Goal: Task Accomplishment & Management: Use online tool/utility

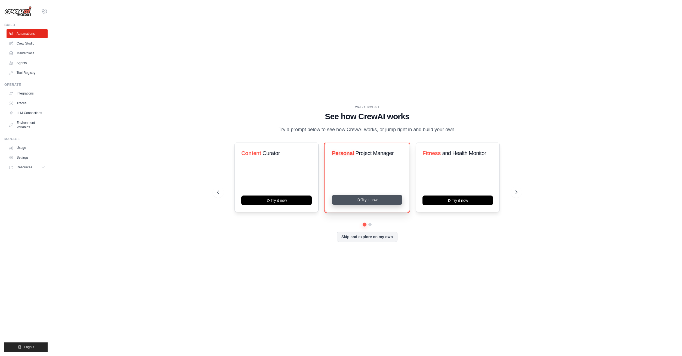
click at [359, 205] on button "Try it now" at bounding box center [367, 200] width 70 height 10
click at [370, 227] on button at bounding box center [370, 225] width 4 height 4
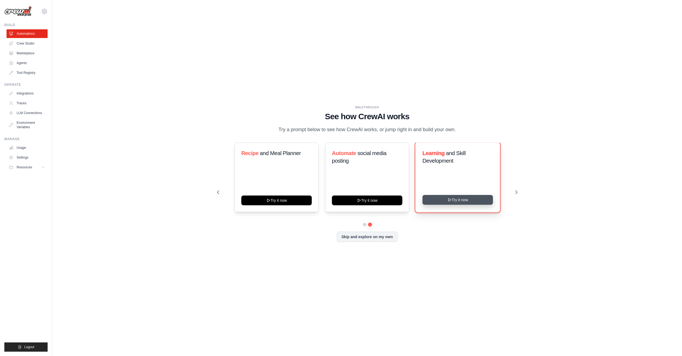
click at [443, 203] on button "Try it now" at bounding box center [457, 200] width 70 height 10
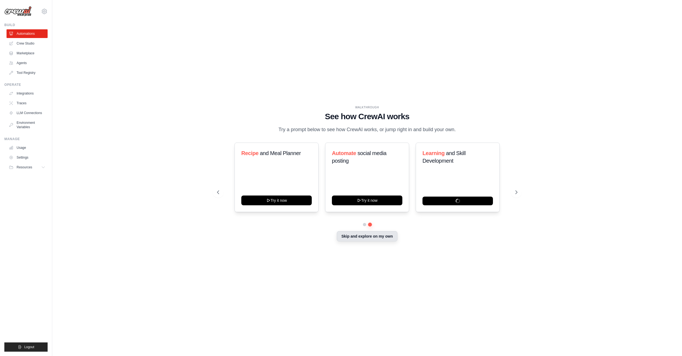
click at [393, 242] on button "Skip and explore on my own" at bounding box center [367, 236] width 61 height 10
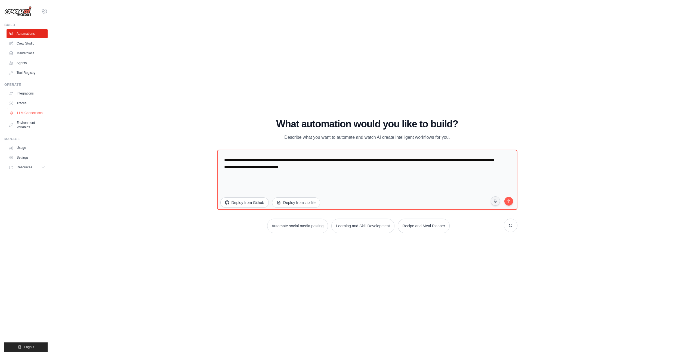
click at [31, 112] on link "LLM Connections" at bounding box center [27, 113] width 41 height 9
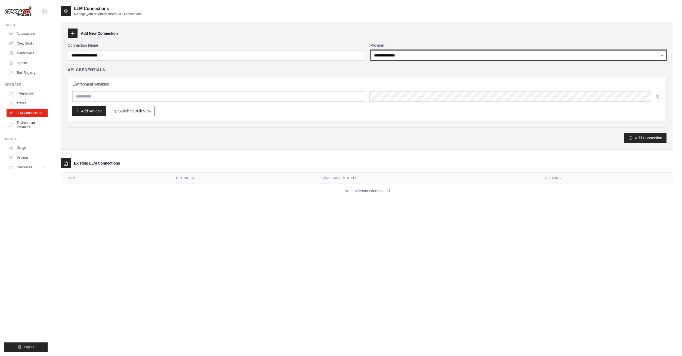
click at [370, 50] on select "**********" at bounding box center [518, 55] width 296 height 10
click option "******" at bounding box center [0, 0] width 0 height 0
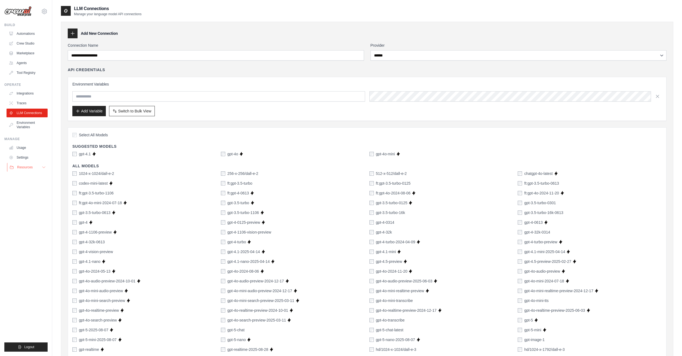
click at [39, 168] on button "Resources" at bounding box center [27, 167] width 41 height 9
drag, startPoint x: 39, startPoint y: 176, endPoint x: 10, endPoint y: 242, distance: 72.7
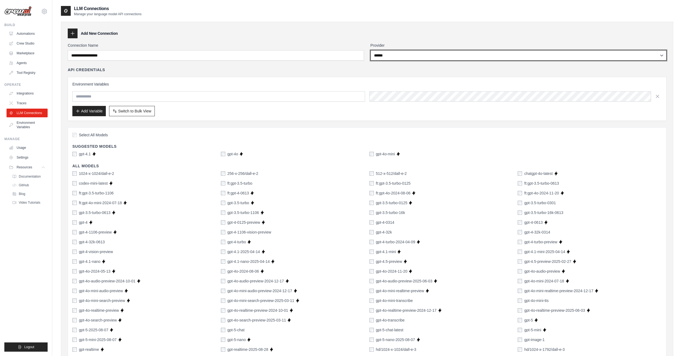
click at [370, 50] on select "**********" at bounding box center [518, 55] width 296 height 10
click option "****" at bounding box center [0, 0] width 0 height 0
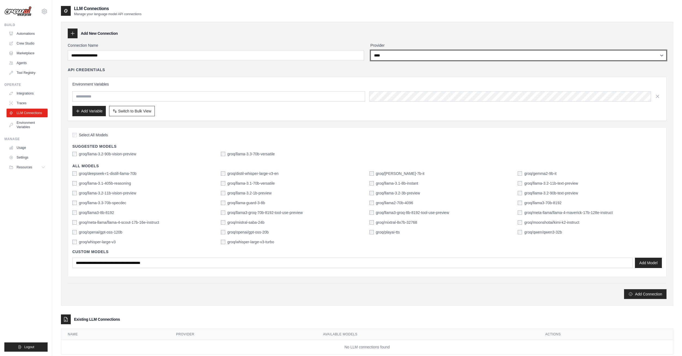
click at [370, 50] on select "**********" at bounding box center [518, 55] width 296 height 10
click option "******" at bounding box center [0, 0] width 0 height 0
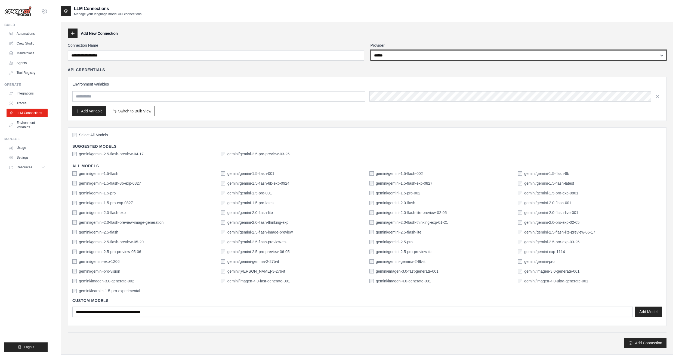
click at [370, 50] on select "**********" at bounding box center [518, 55] width 296 height 10
select select "*********"
click option "*********" at bounding box center [0, 0] width 0 height 0
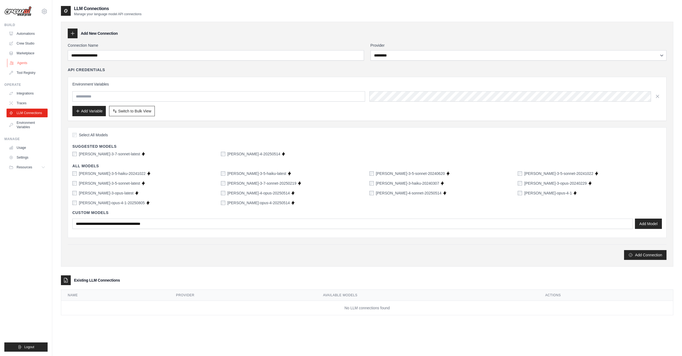
click at [30, 63] on link "Agents" at bounding box center [27, 63] width 41 height 9
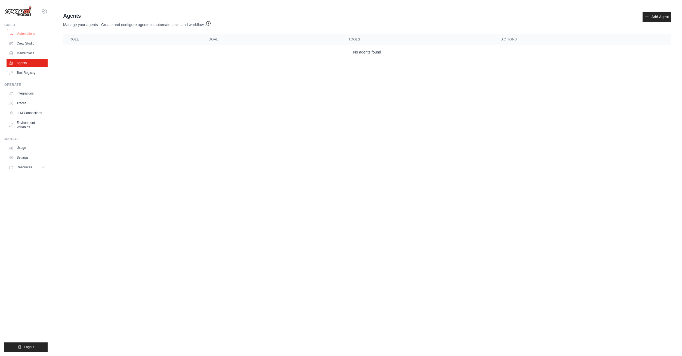
click at [26, 36] on link "Automations" at bounding box center [27, 33] width 41 height 9
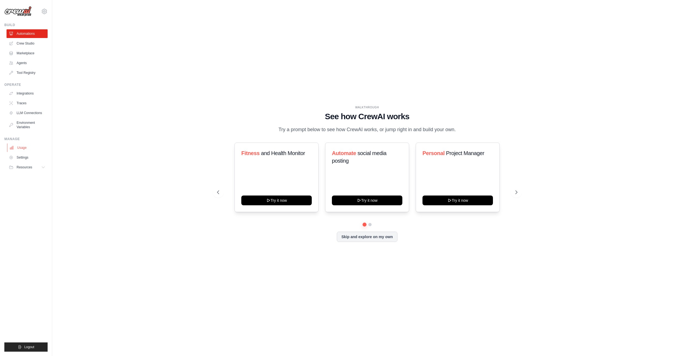
click at [27, 150] on link "Usage" at bounding box center [27, 148] width 41 height 9
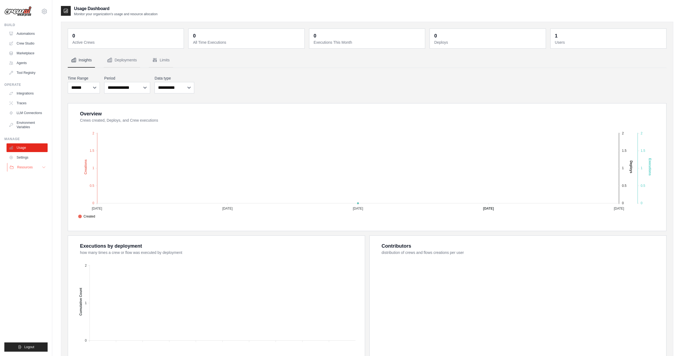
click at [36, 166] on button "Resources" at bounding box center [27, 167] width 41 height 9
click at [25, 33] on link "Automations" at bounding box center [27, 33] width 41 height 9
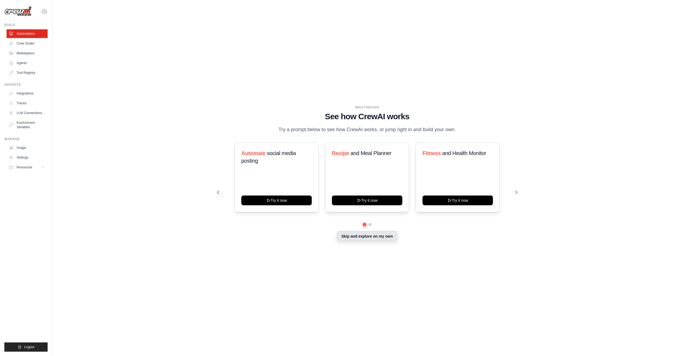
click at [349, 239] on button "Skip and explore on my own" at bounding box center [367, 236] width 61 height 10
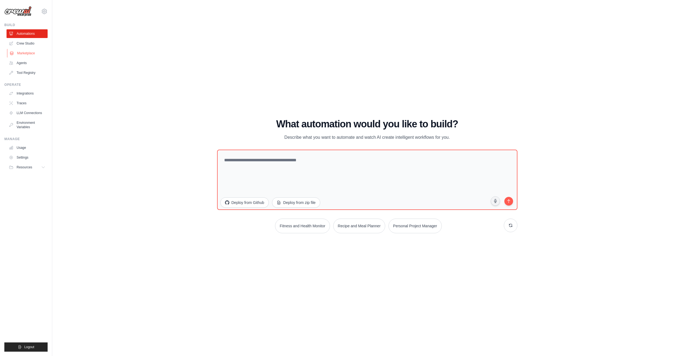
click at [26, 54] on link "Marketplace" at bounding box center [27, 53] width 41 height 9
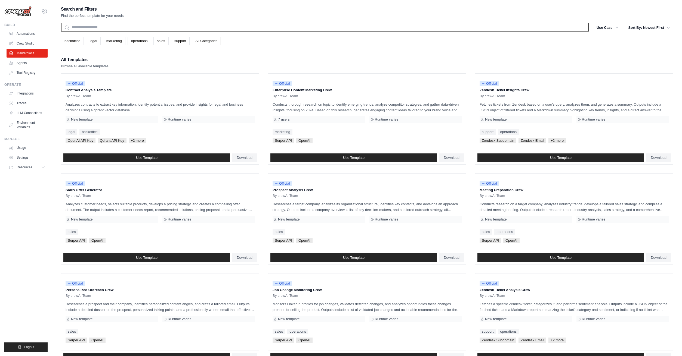
click at [164, 30] on input "text" at bounding box center [325, 27] width 528 height 9
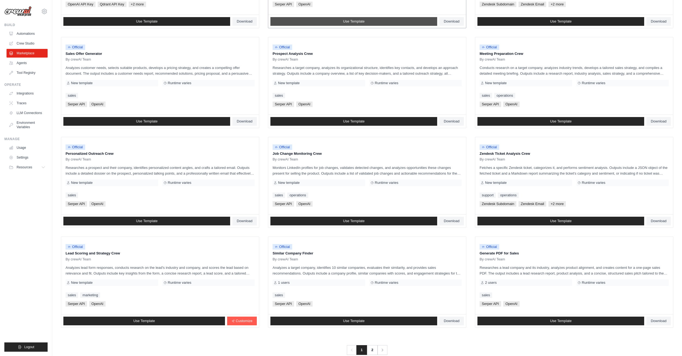
scroll to position [147, 0]
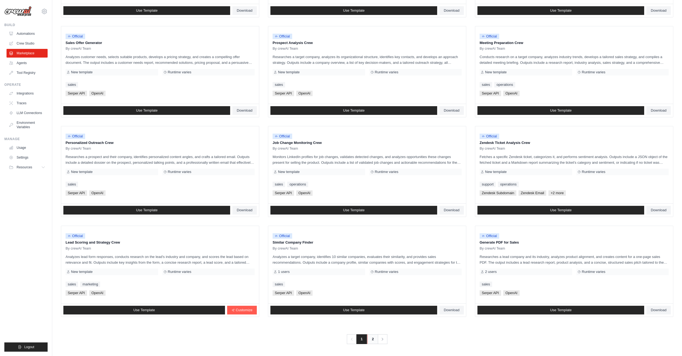
click at [374, 340] on link "2" at bounding box center [372, 340] width 11 height 10
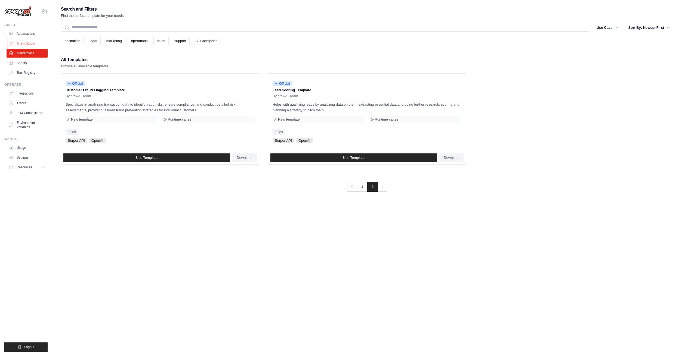
click at [18, 46] on link "Crew Studio" at bounding box center [27, 43] width 41 height 9
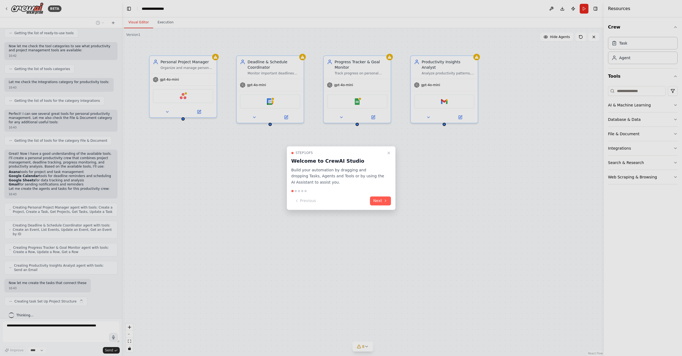
scroll to position [80, 0]
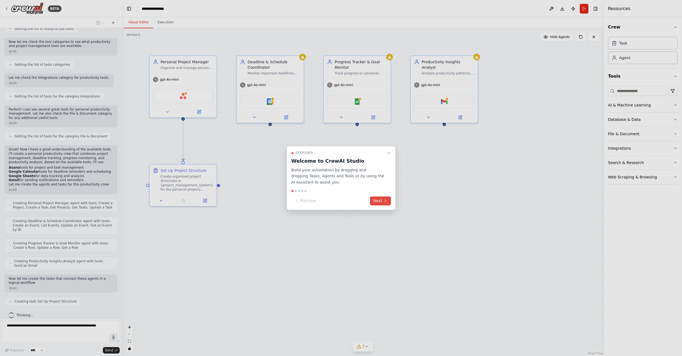
click at [383, 199] on icon at bounding box center [385, 201] width 4 height 4
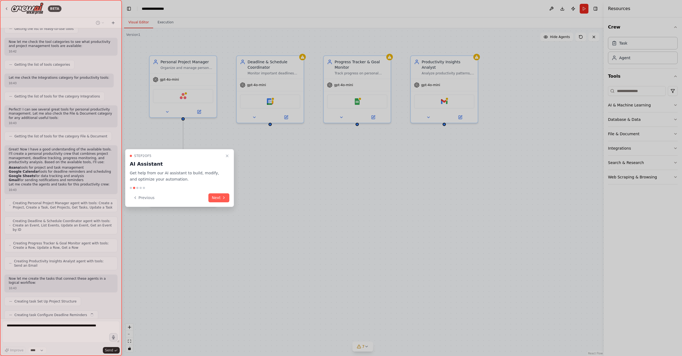
scroll to position [94, 0]
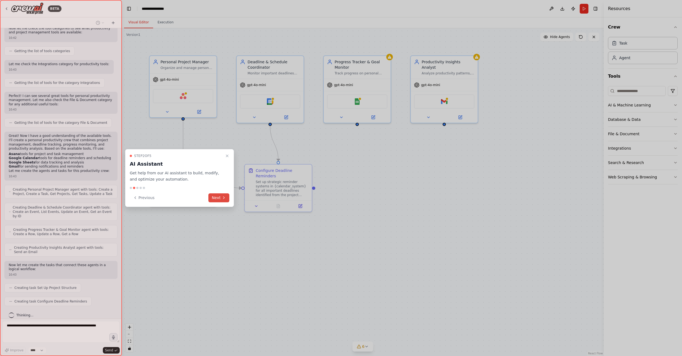
click at [221, 198] on button "Next" at bounding box center [218, 198] width 21 height 9
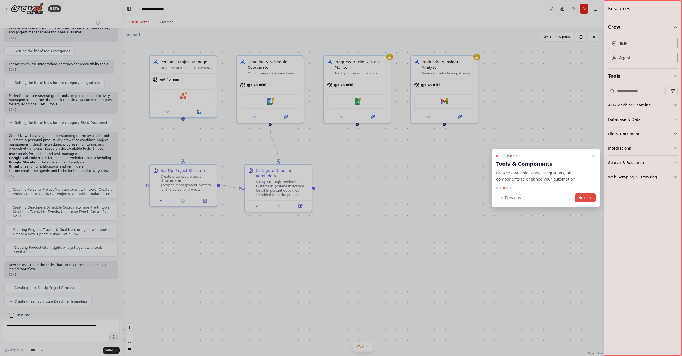
scroll to position [107, 0]
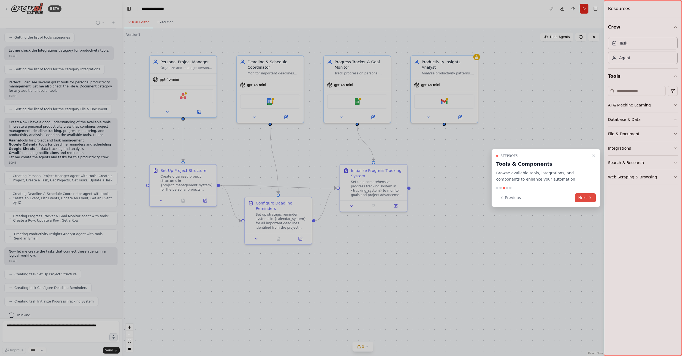
click at [591, 198] on icon at bounding box center [590, 198] width 4 height 4
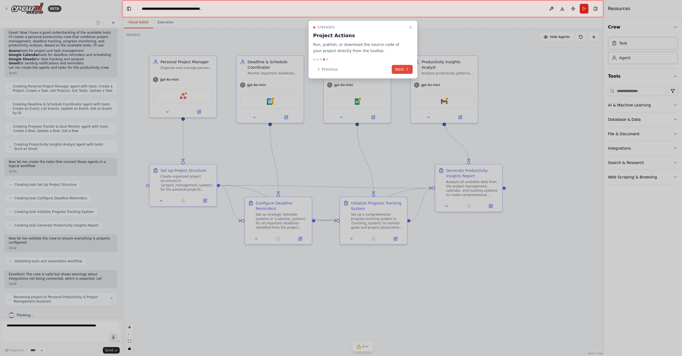
scroll to position [201, 0]
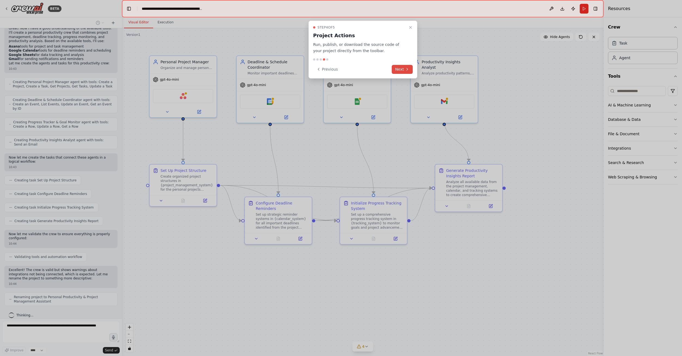
click at [399, 68] on button "Next" at bounding box center [402, 69] width 21 height 9
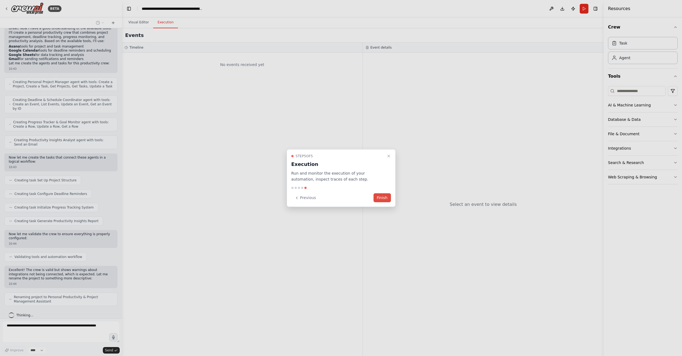
click at [383, 198] on button "Finish" at bounding box center [381, 198] width 17 height 9
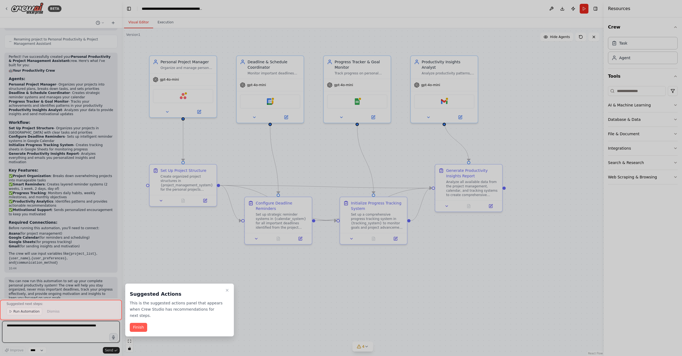
scroll to position [463, 0]
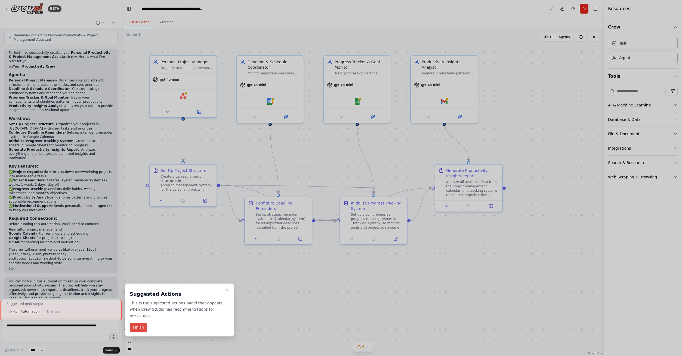
click at [139, 330] on button "Finish" at bounding box center [138, 327] width 17 height 9
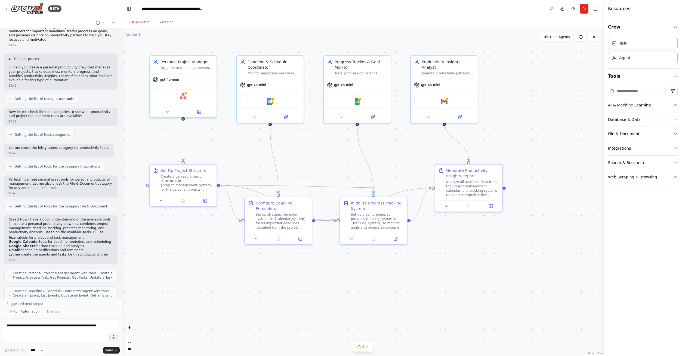
scroll to position [0, 0]
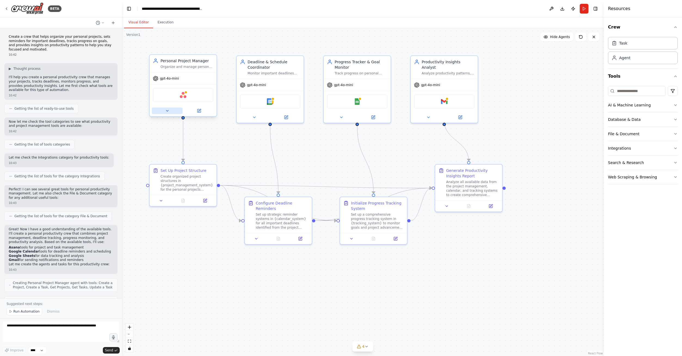
click at [165, 109] on icon at bounding box center [167, 111] width 4 height 4
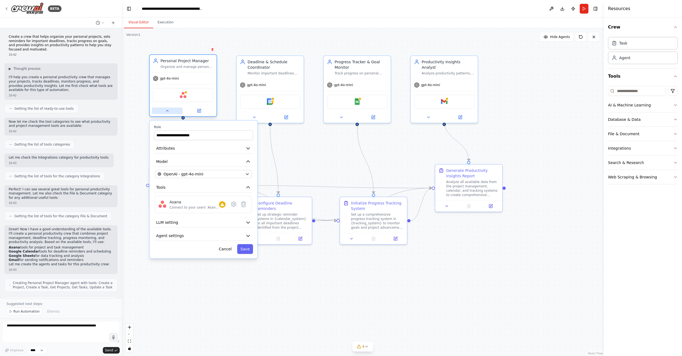
click at [165, 109] on icon at bounding box center [167, 111] width 4 height 4
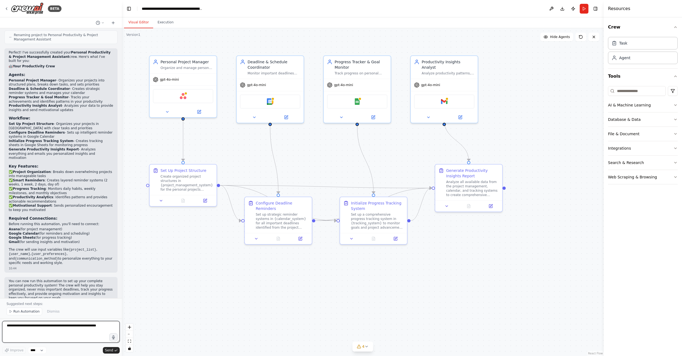
scroll to position [463, 0]
click at [662, 109] on button "AI & Machine Learning" at bounding box center [643, 105] width 70 height 14
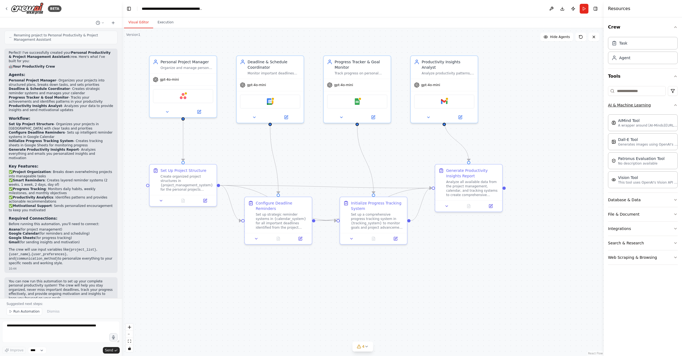
click at [664, 106] on button "AI & Machine Learning" at bounding box center [643, 105] width 70 height 14
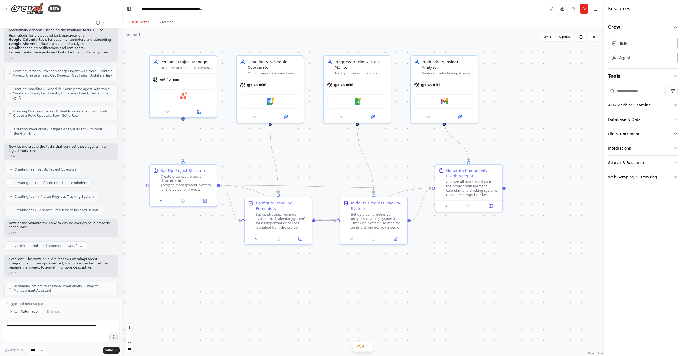
scroll to position [0, 0]
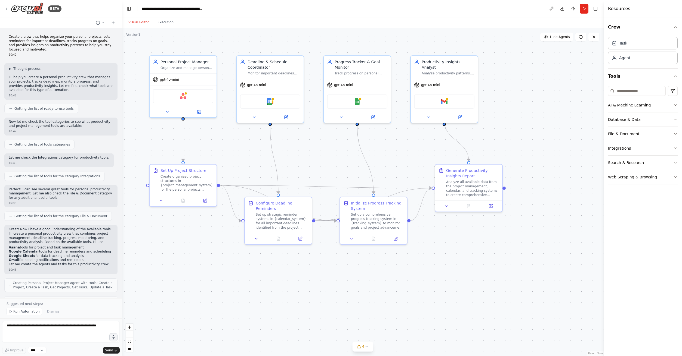
click at [663, 175] on button "Web Scraping & Browsing" at bounding box center [643, 177] width 70 height 14
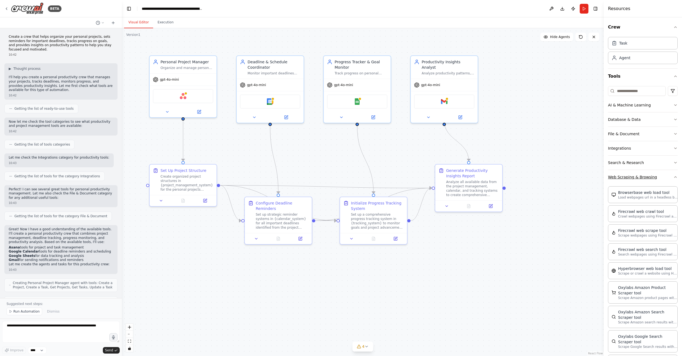
click at [663, 175] on button "Web Scraping & Browsing" at bounding box center [643, 177] width 70 height 14
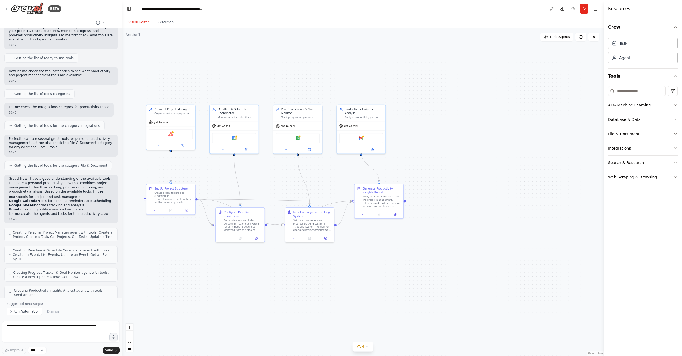
scroll to position [72, 0]
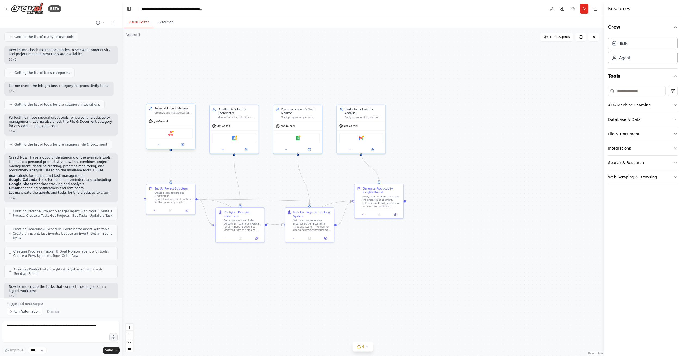
click at [182, 116] on div "Personal Project Manager Organize and manage personal projects by creating stru…" at bounding box center [170, 110] width 49 height 13
click at [179, 145] on button at bounding box center [182, 145] width 22 height 5
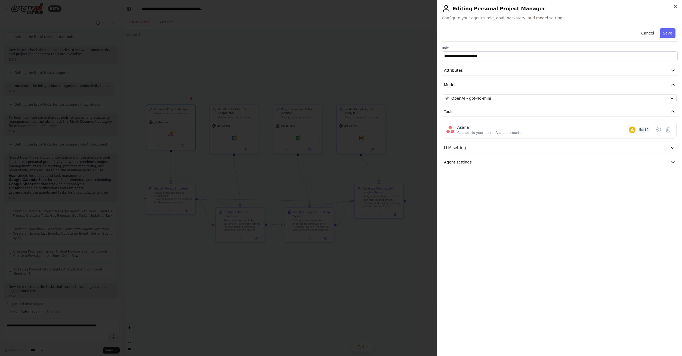
click at [384, 52] on div at bounding box center [341, 178] width 682 height 356
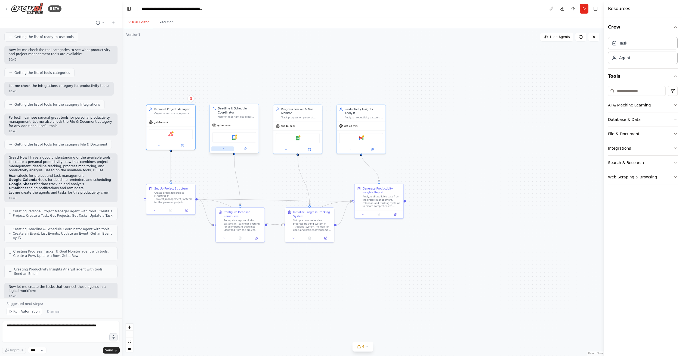
click at [223, 148] on icon at bounding box center [222, 148] width 3 height 3
click at [191, 298] on div ".deletable-edge-delete-btn { width: 20px; height: 20px; border: 0px solid #ffff…" at bounding box center [363, 192] width 482 height 328
click at [237, 254] on div "**********" at bounding box center [249, 206] width 79 height 101
click at [301, 279] on div ".deletable-edge-delete-btn { width: 20px; height: 20px; border: 0px solid #ffff…" at bounding box center [363, 192] width 482 height 328
click at [222, 148] on icon at bounding box center [222, 148] width 3 height 3
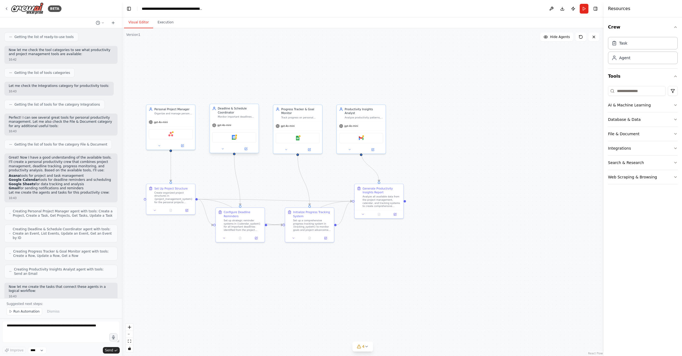
click at [235, 128] on div "gpt-4o-mini" at bounding box center [234, 125] width 49 height 9
click at [246, 151] on button at bounding box center [245, 149] width 22 height 5
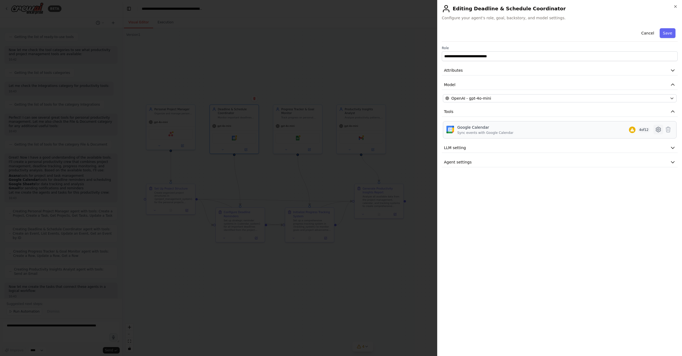
click at [656, 134] on button at bounding box center [658, 130] width 10 height 10
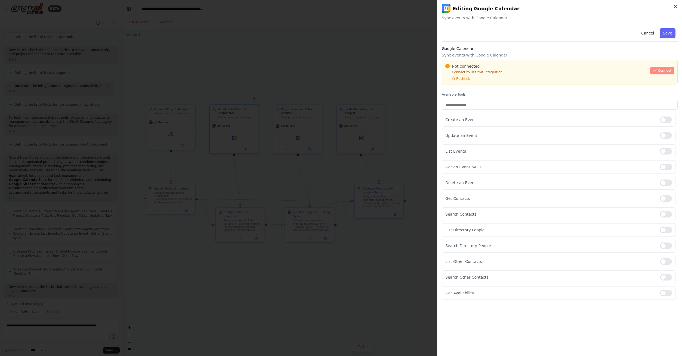
click at [668, 72] on span "Connect" at bounding box center [665, 71] width 14 height 4
click at [465, 77] on span "Recheck" at bounding box center [463, 79] width 14 height 4
click at [383, 131] on div at bounding box center [341, 178] width 682 height 356
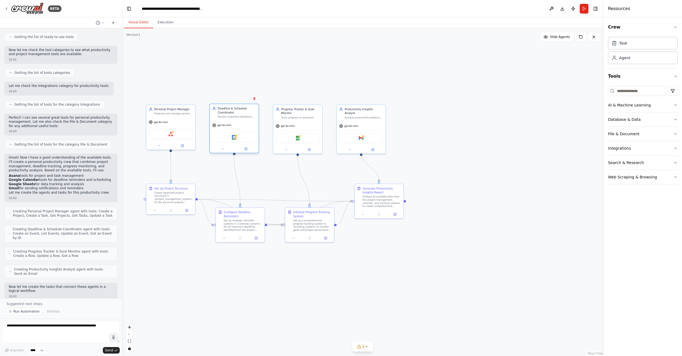
click at [246, 128] on div "gpt-4o-mini" at bounding box center [234, 125] width 49 height 9
click at [249, 151] on button at bounding box center [245, 149] width 22 height 5
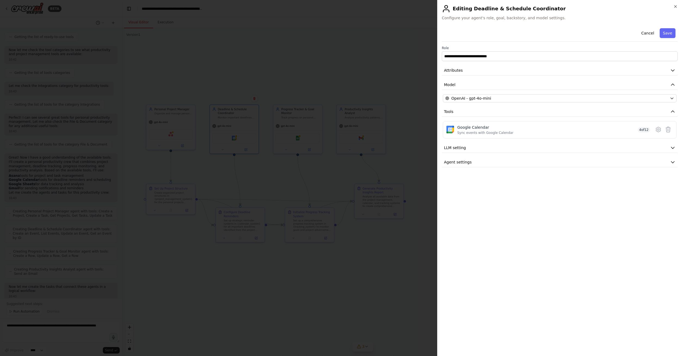
click at [364, 307] on div at bounding box center [341, 178] width 682 height 356
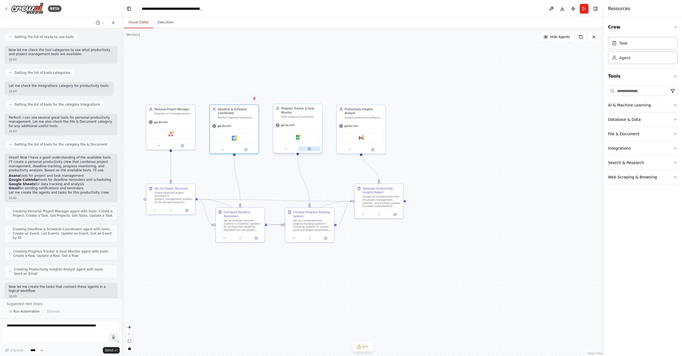
click at [314, 149] on button at bounding box center [309, 149] width 22 height 5
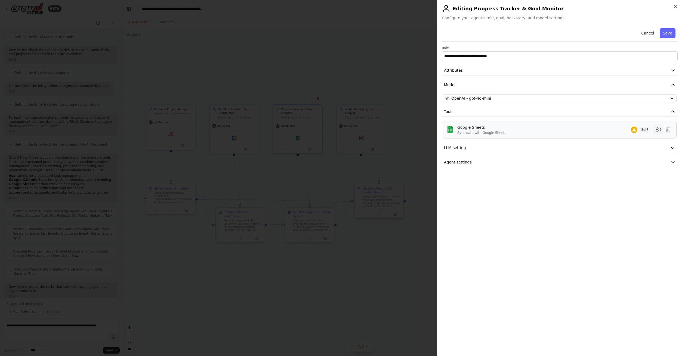
click at [658, 128] on icon at bounding box center [658, 129] width 7 height 7
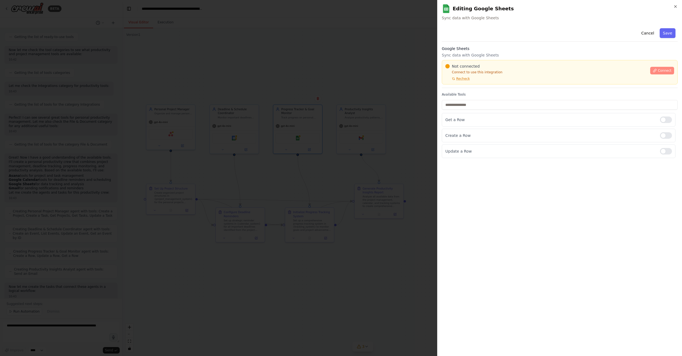
click at [668, 69] on span "Connect" at bounding box center [665, 71] width 14 height 4
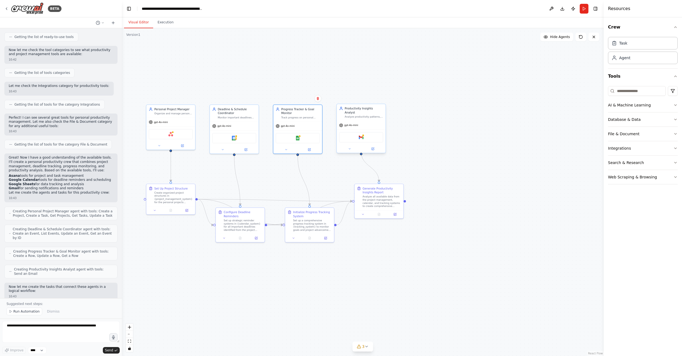
click at [372, 132] on div "Gmail" at bounding box center [361, 137] width 44 height 10
click at [373, 148] on icon at bounding box center [372, 149] width 2 height 2
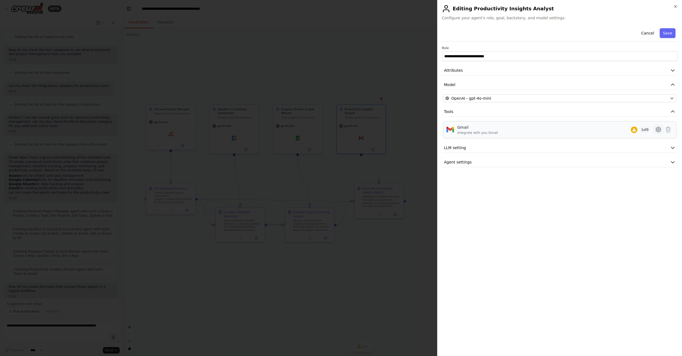
click at [659, 131] on icon at bounding box center [658, 129] width 7 height 7
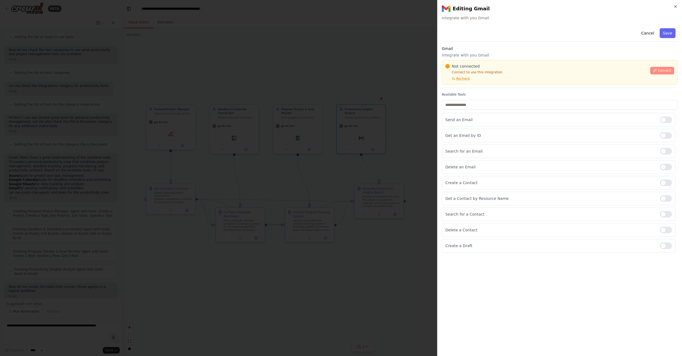
click at [665, 69] on span "Connect" at bounding box center [665, 71] width 14 height 4
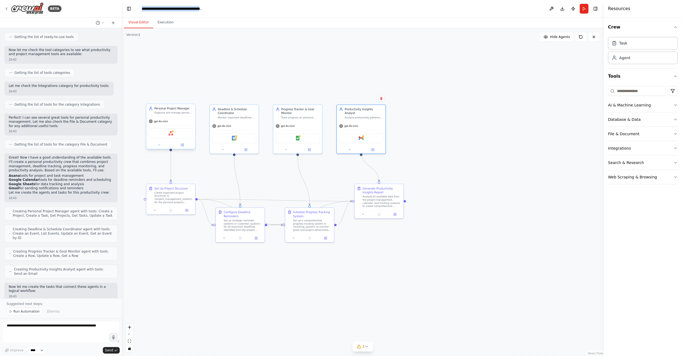
click at [183, 129] on div "Asana" at bounding box center [171, 133] width 44 height 10
click at [184, 147] on button at bounding box center [182, 145] width 22 height 5
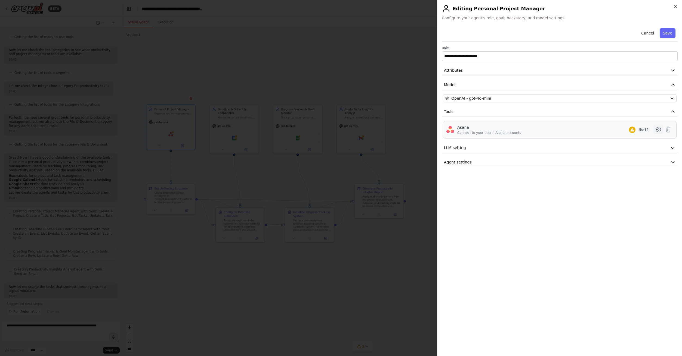
click at [656, 131] on icon at bounding box center [658, 129] width 7 height 7
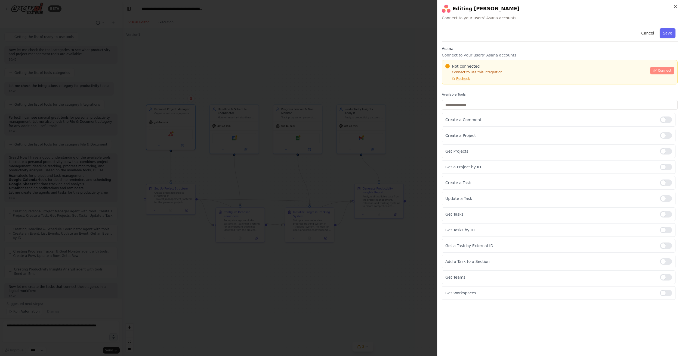
click at [659, 70] on span "Connect" at bounding box center [665, 71] width 14 height 4
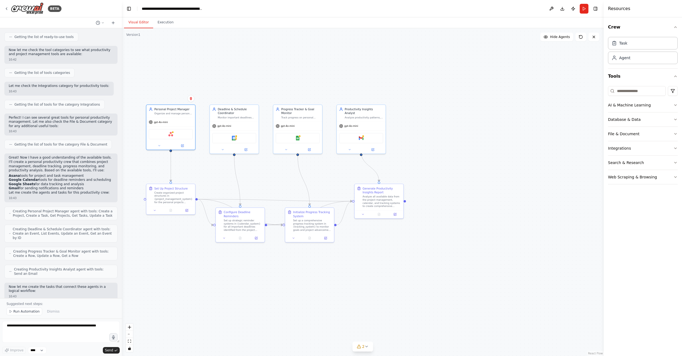
click at [512, 71] on div ".deletable-edge-delete-btn { width: 20px; height: 20px; border: 0px solid #ffff…" at bounding box center [363, 192] width 482 height 328
click at [6, 8] on icon at bounding box center [6, 9] width 4 height 4
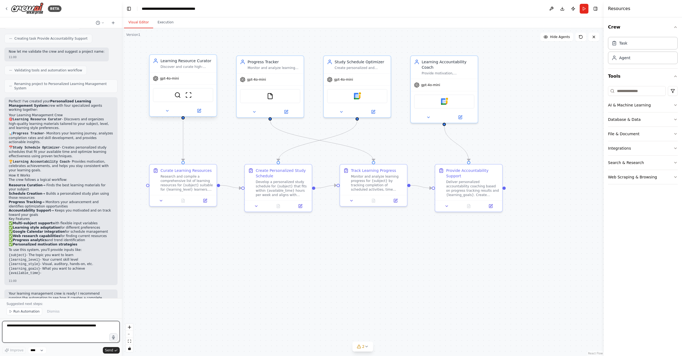
scroll to position [314, 0]
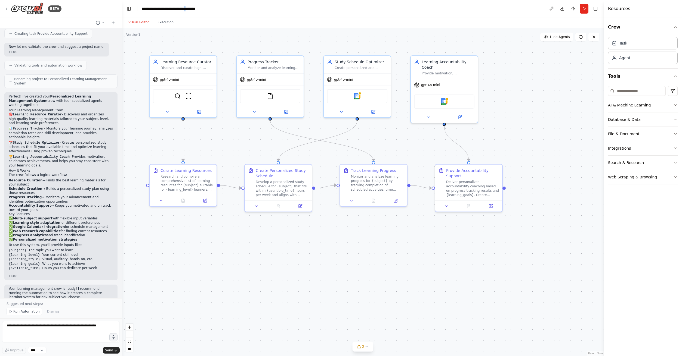
click at [207, 9] on header "**********" at bounding box center [363, 8] width 482 height 17
click at [562, 7] on button "Download" at bounding box center [562, 9] width 9 height 10
click at [535, 102] on div ".deletable-edge-delete-btn { width: 20px; height: 20px; border: 0px solid #ffff…" at bounding box center [363, 192] width 482 height 328
click at [548, 10] on button at bounding box center [551, 9] width 9 height 10
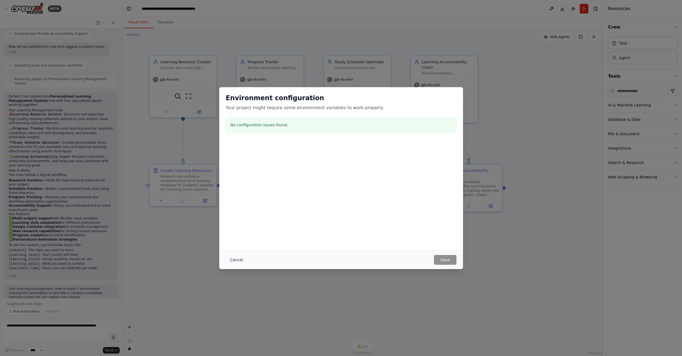
click at [237, 260] on button "Cancel" at bounding box center [236, 260] width 21 height 10
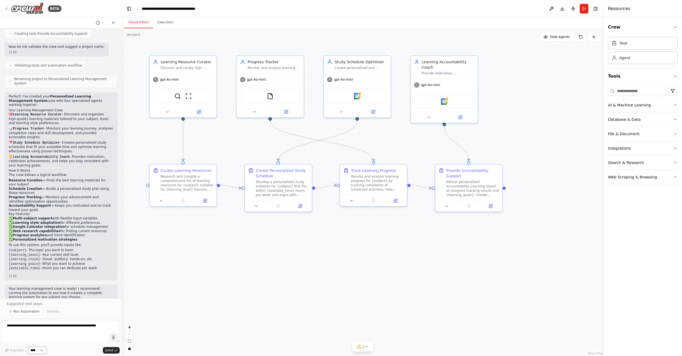
click at [28, 347] on select "****" at bounding box center [37, 350] width 18 height 7
click at [271, 302] on div "BETA Build a crew that curates personalized learning resources, tracks your pro…" at bounding box center [341, 178] width 682 height 356
click at [28, 316] on button "Run Automation" at bounding box center [25, 312] width 36 height 8
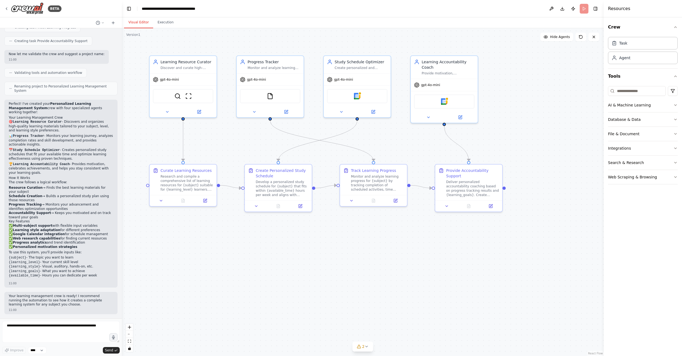
scroll to position [293, 0]
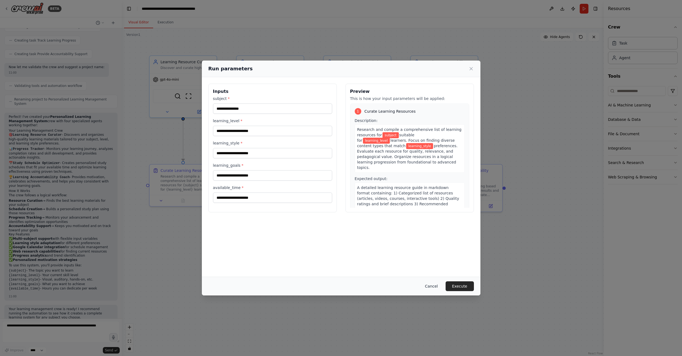
click at [433, 286] on button "Cancel" at bounding box center [430, 287] width 21 height 10
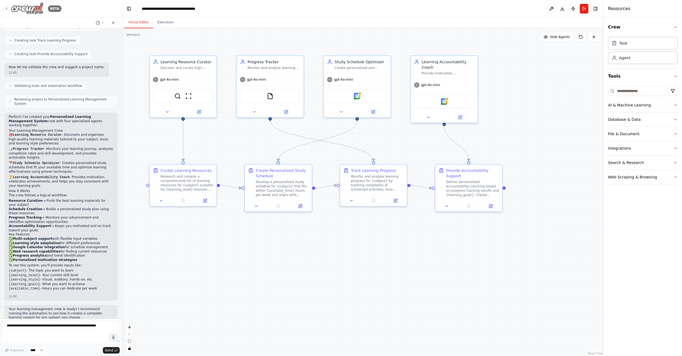
click at [9, 9] on div "BETA" at bounding box center [32, 8] width 57 height 12
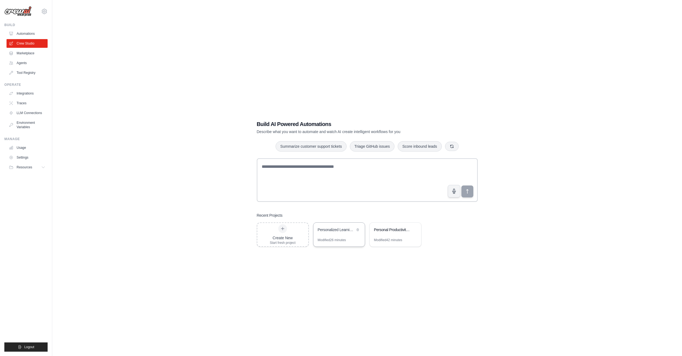
click at [330, 238] on div "Modified 26 minutes" at bounding box center [332, 240] width 28 height 4
click at [29, 170] on button "Resources" at bounding box center [27, 167] width 41 height 9
click at [29, 175] on span "Documentation" at bounding box center [30, 177] width 22 height 4
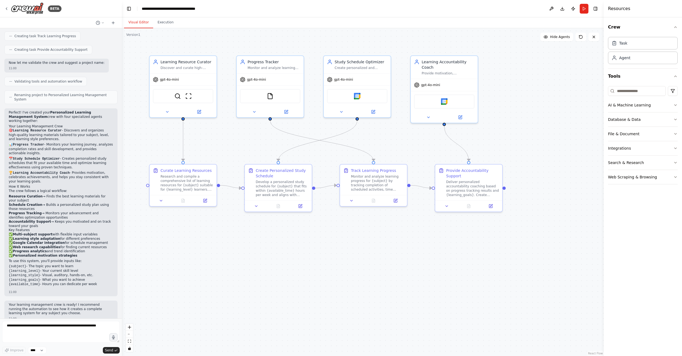
scroll to position [293, 0]
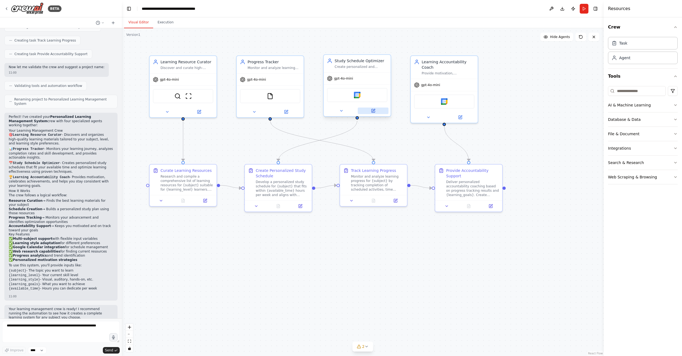
click at [367, 114] on button at bounding box center [373, 111] width 31 height 7
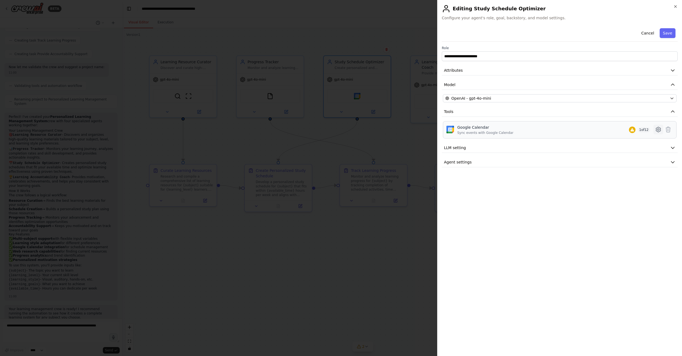
click at [660, 130] on icon at bounding box center [658, 129] width 7 height 7
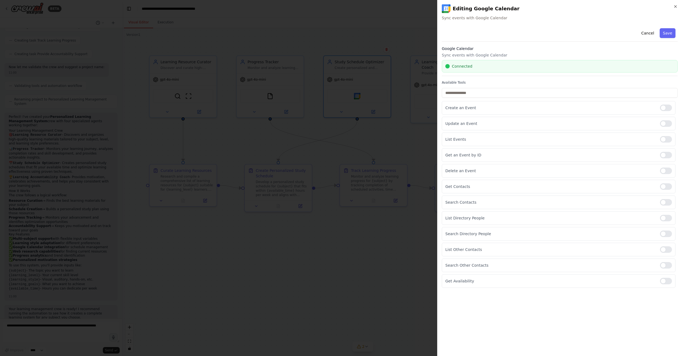
click at [328, 330] on div at bounding box center [341, 178] width 682 height 356
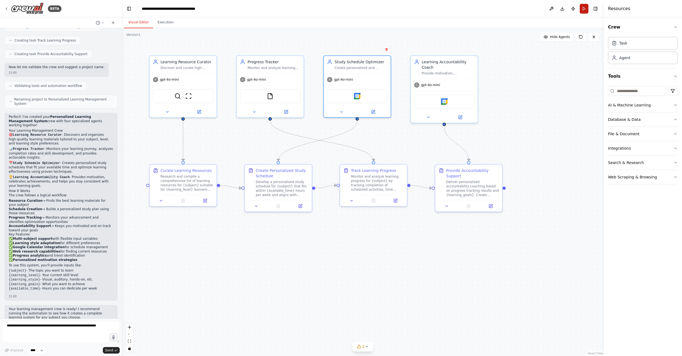
click at [586, 7] on button "Run" at bounding box center [583, 9] width 9 height 10
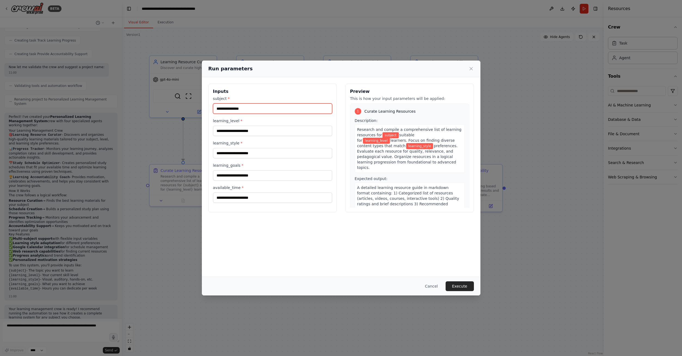
click at [266, 111] on input "subject *" at bounding box center [272, 109] width 119 height 10
type input "*"
type input "******"
click at [268, 132] on input "learning_level *" at bounding box center [272, 131] width 119 height 10
type input "*"
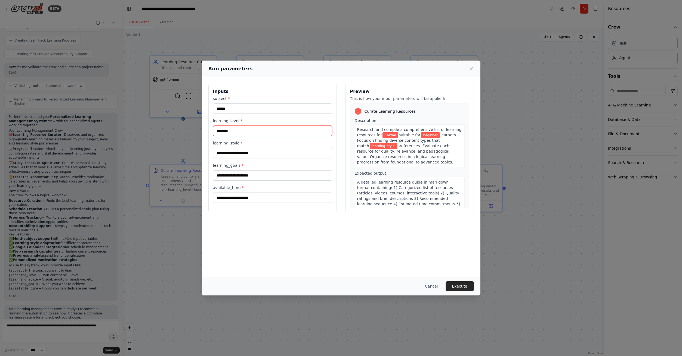
type input "********"
click at [274, 155] on input "learning_style *" at bounding box center [272, 153] width 119 height 10
type input "********"
click at [295, 179] on input "learning_goals *" at bounding box center [272, 175] width 119 height 10
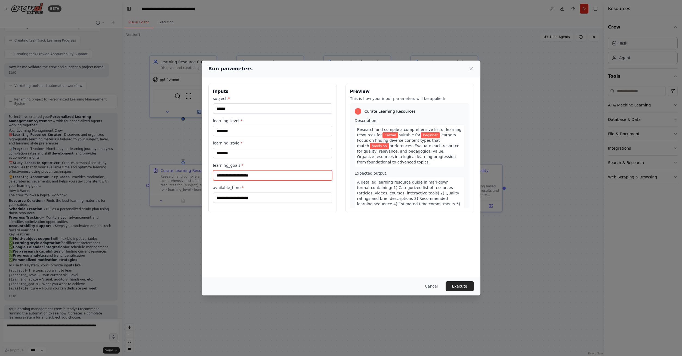
type input "*"
type input "**********"
click at [279, 199] on input "available_time *" at bounding box center [272, 198] width 119 height 10
type input "*"
type input "**********"
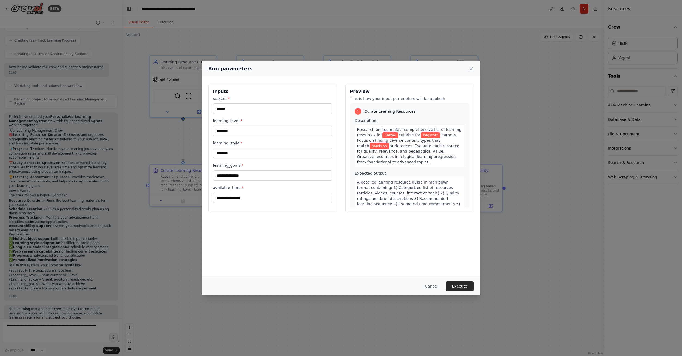
click at [381, 240] on div "**********" at bounding box center [341, 177] width 278 height 200
click at [460, 285] on button "Execute" at bounding box center [459, 287] width 28 height 10
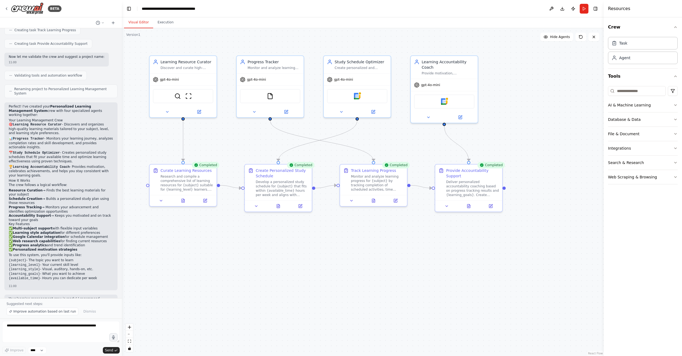
scroll to position [314, 0]
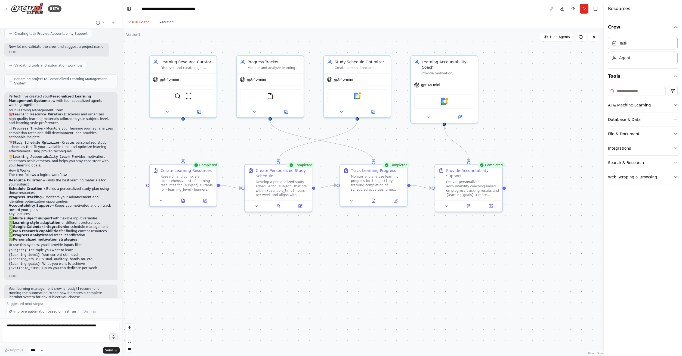
click at [164, 21] on button "Execution" at bounding box center [165, 22] width 25 height 11
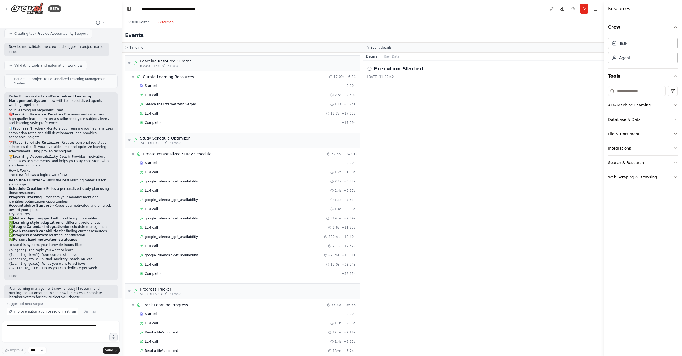
click at [648, 121] on button "Database & Data" at bounding box center [643, 120] width 70 height 14
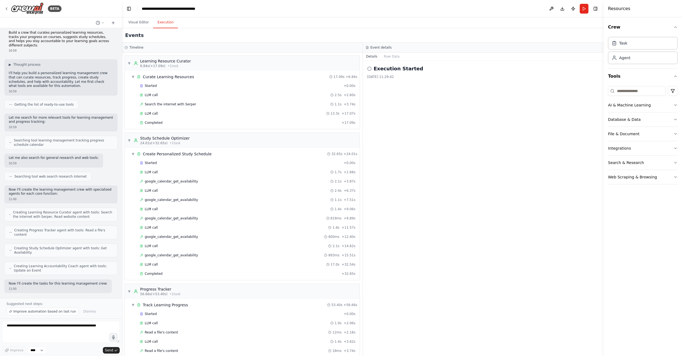
scroll to position [0, 0]
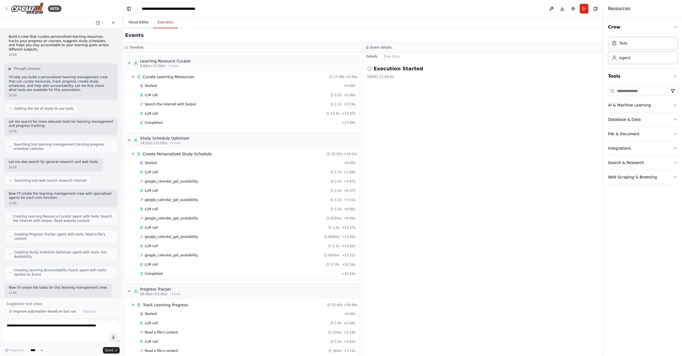
click at [143, 22] on button "Visual Editor" at bounding box center [138, 22] width 29 height 11
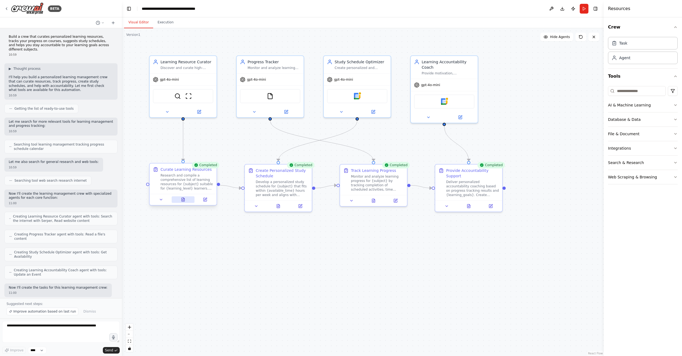
click at [183, 201] on icon at bounding box center [183, 200] width 3 height 4
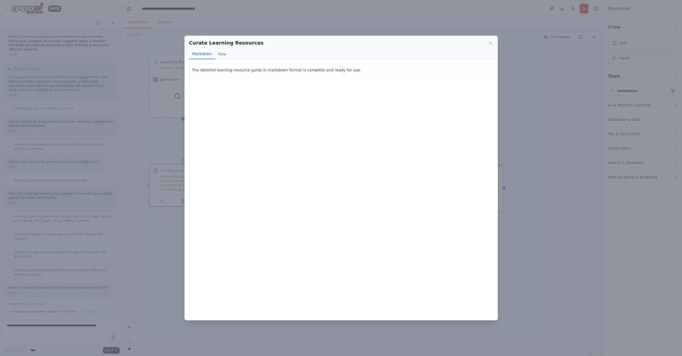
click at [225, 72] on p "The detailed learning resource guide in markdown format is complete and ready f…" at bounding box center [341, 70] width 298 height 7
click at [225, 52] on button "Raw" at bounding box center [222, 54] width 14 height 10
click at [207, 55] on button "Markdown" at bounding box center [202, 54] width 26 height 10
click at [492, 44] on icon at bounding box center [490, 43] width 3 height 3
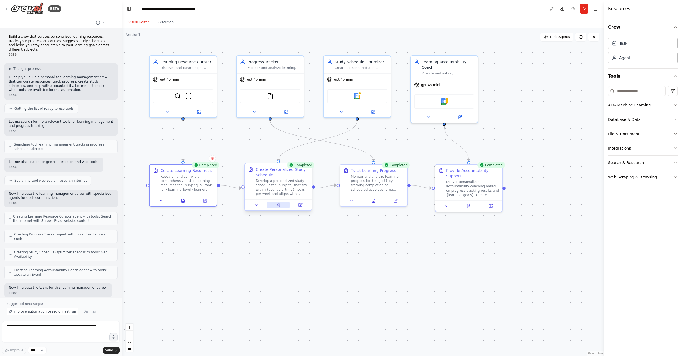
click at [280, 206] on icon at bounding box center [278, 205] width 3 height 4
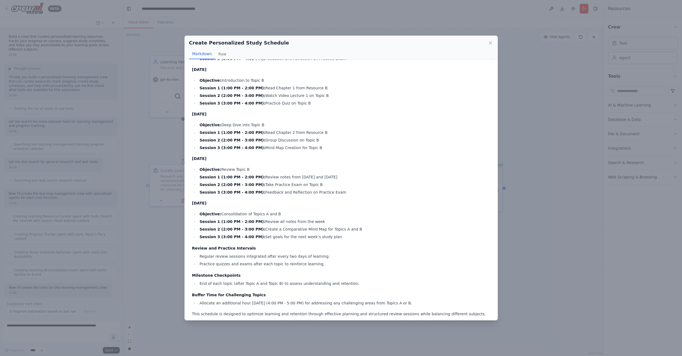
scroll to position [192, 0]
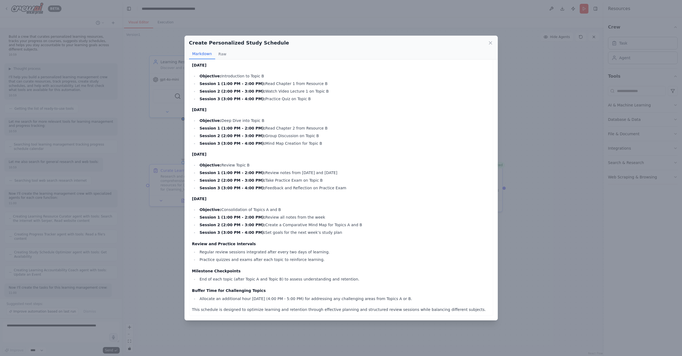
click at [531, 257] on div "Create Personalized Study Schedule Markdown Raw Personalized Study Schedule for…" at bounding box center [341, 178] width 682 height 356
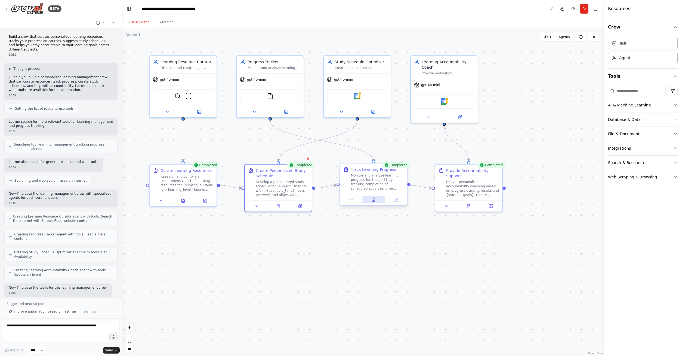
click at [377, 200] on button at bounding box center [373, 200] width 23 height 7
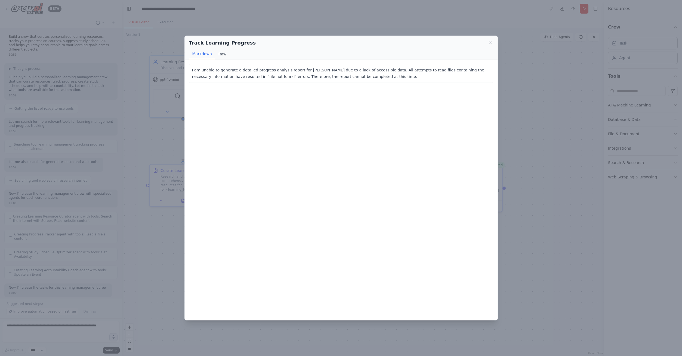
click at [220, 52] on button "Raw" at bounding box center [222, 54] width 14 height 10
click at [489, 43] on icon at bounding box center [490, 42] width 5 height 5
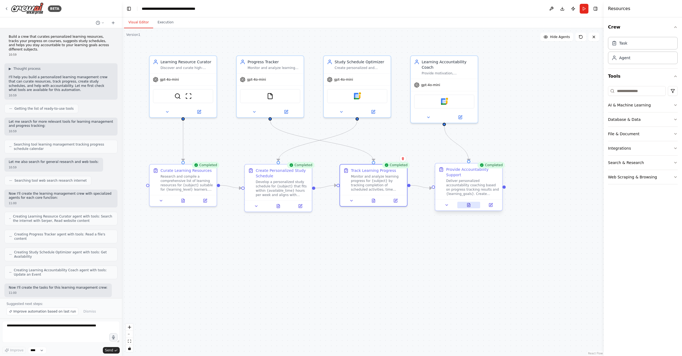
click at [465, 204] on button at bounding box center [468, 205] width 23 height 7
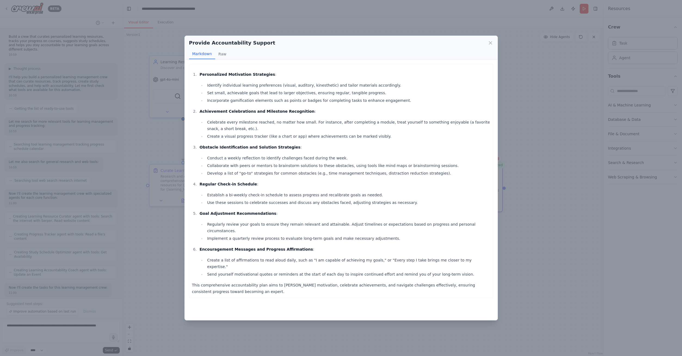
click at [521, 263] on div "Provide Accountability Support Markdown Raw Personalized Motivation Strategies …" at bounding box center [341, 178] width 682 height 356
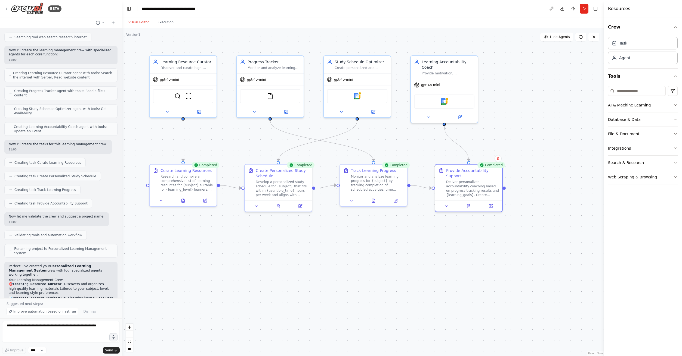
scroll to position [0, 0]
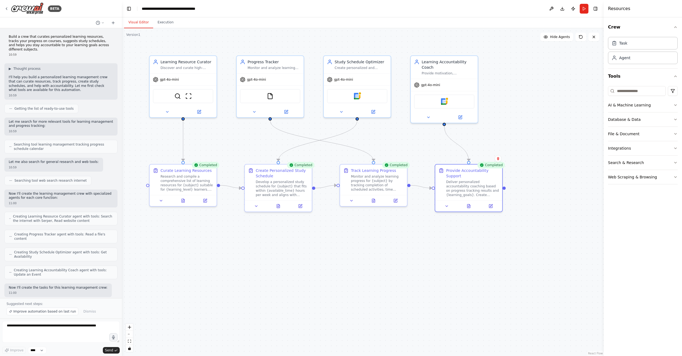
click at [628, 5] on h4 "Resources" at bounding box center [619, 8] width 22 height 7
click at [617, 10] on h4 "Resources" at bounding box center [619, 8] width 22 height 7
click at [616, 10] on h4 "Resources" at bounding box center [619, 8] width 22 height 7
click at [6, 8] on icon at bounding box center [6, 9] width 1 height 2
